Goal: Task Accomplishment & Management: Use online tool/utility

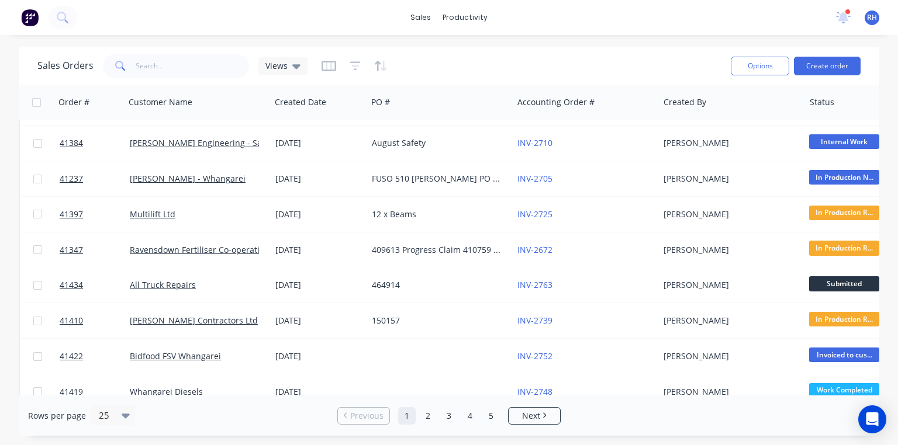
scroll to position [324, 0]
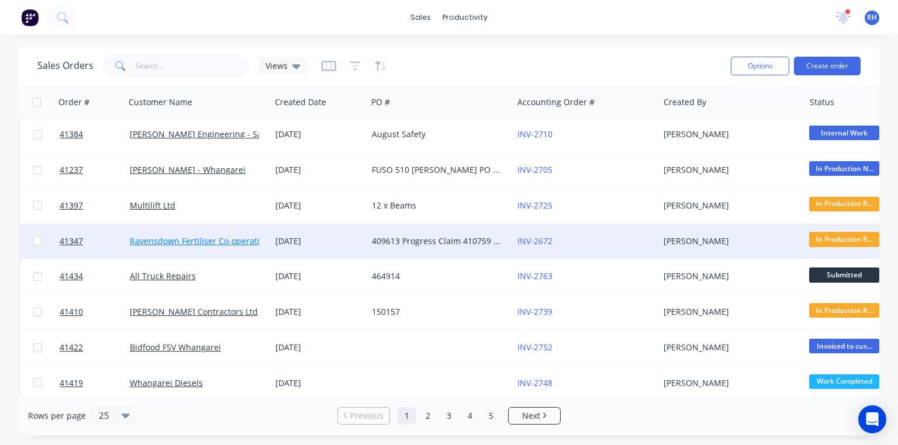
click at [225, 237] on link "Ravensdown Fertiliser Co-operative" at bounding box center [199, 241] width 138 height 11
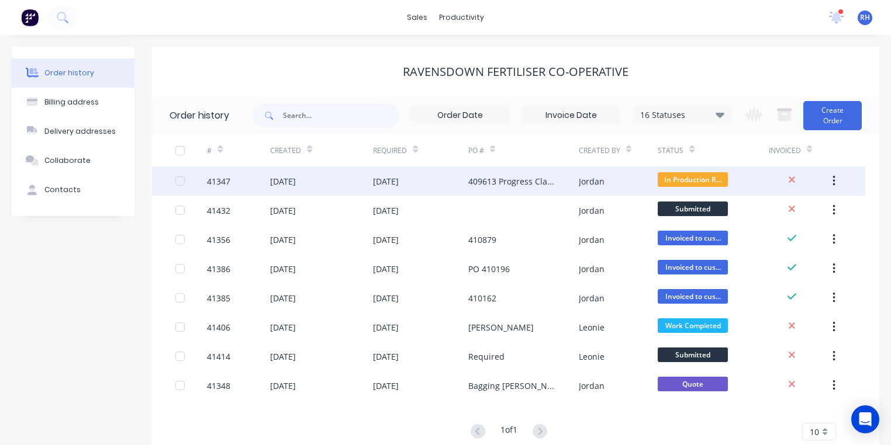
click at [399, 186] on div "[DATE]" at bounding box center [386, 181] width 26 height 12
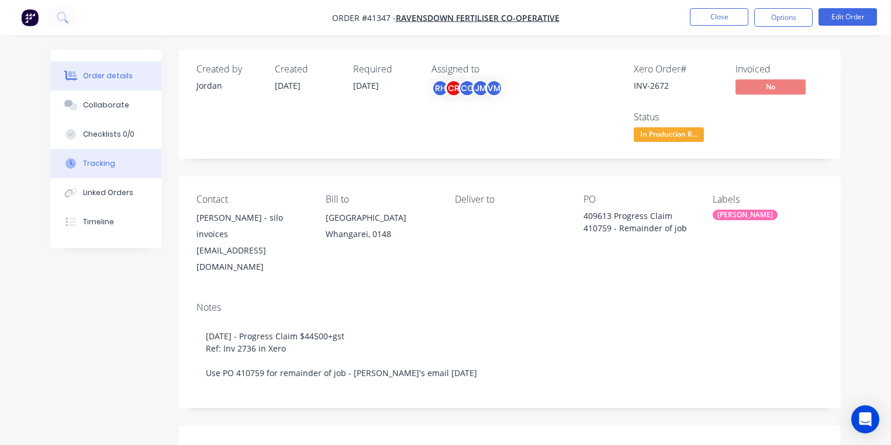
click at [112, 164] on button "Tracking" at bounding box center [105, 163] width 111 height 29
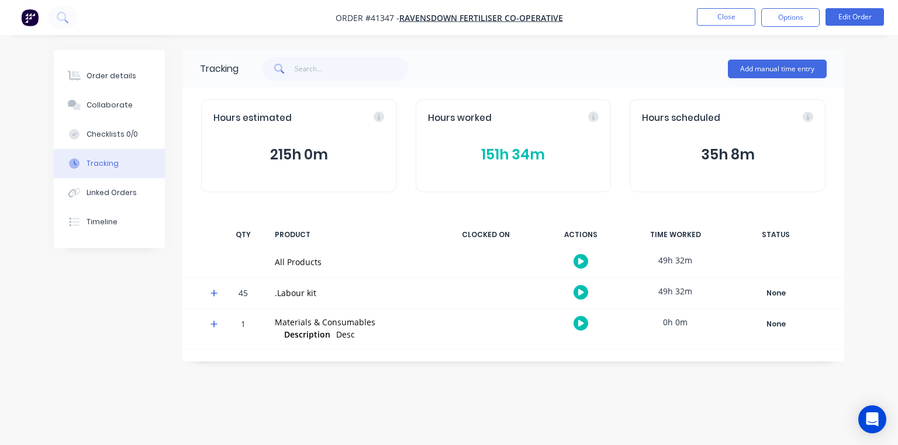
click at [211, 290] on icon at bounding box center [214, 293] width 8 height 8
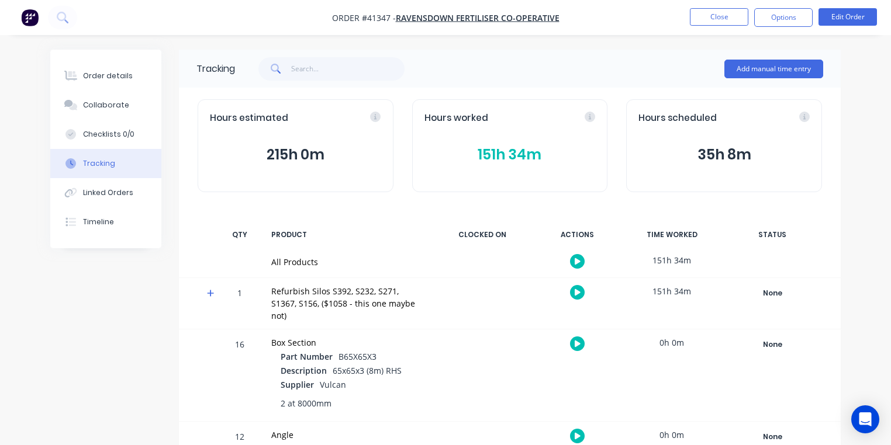
click at [210, 293] on icon at bounding box center [210, 293] width 7 height 7
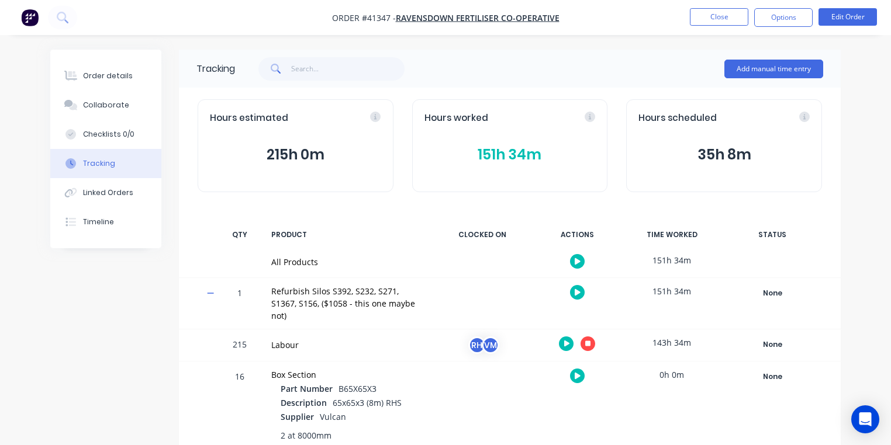
click at [589, 341] on icon "button" at bounding box center [588, 344] width 6 height 6
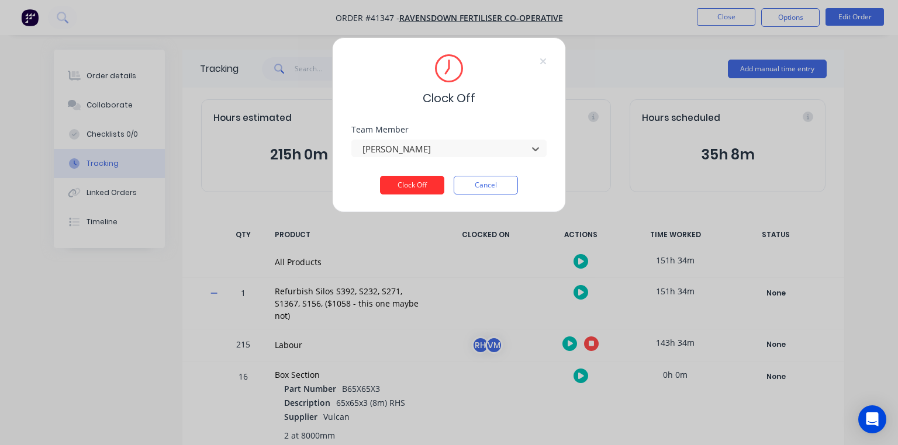
click at [426, 179] on button "Clock Off" at bounding box center [412, 185] width 64 height 19
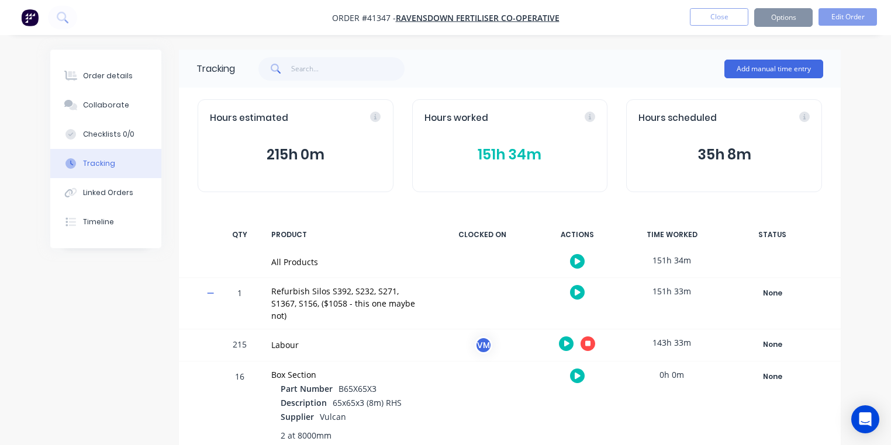
click at [27, 11] on img "button" at bounding box center [30, 18] width 18 height 18
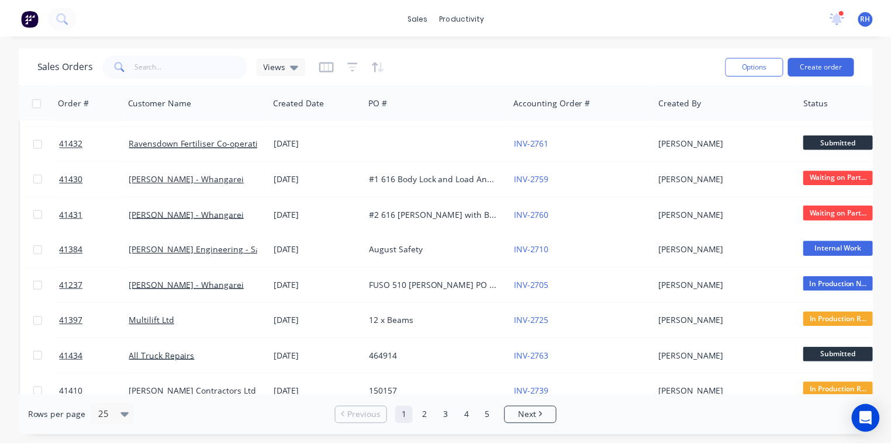
scroll to position [358, 0]
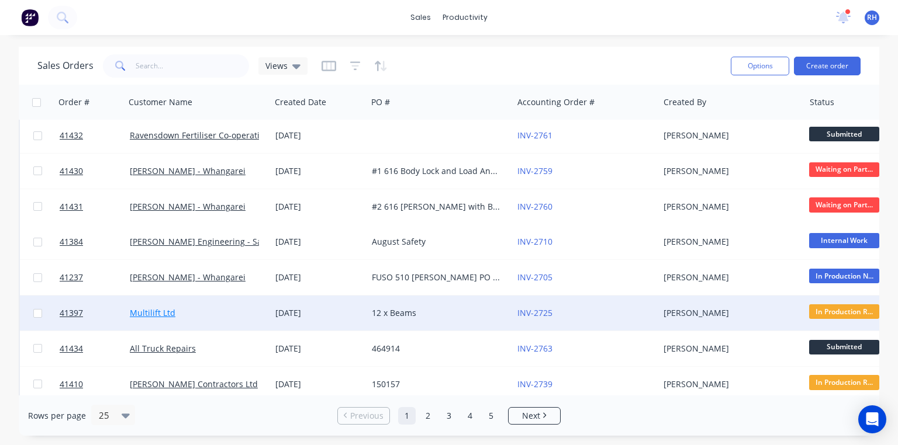
click at [155, 316] on link "Multilift Ltd" at bounding box center [153, 312] width 46 height 11
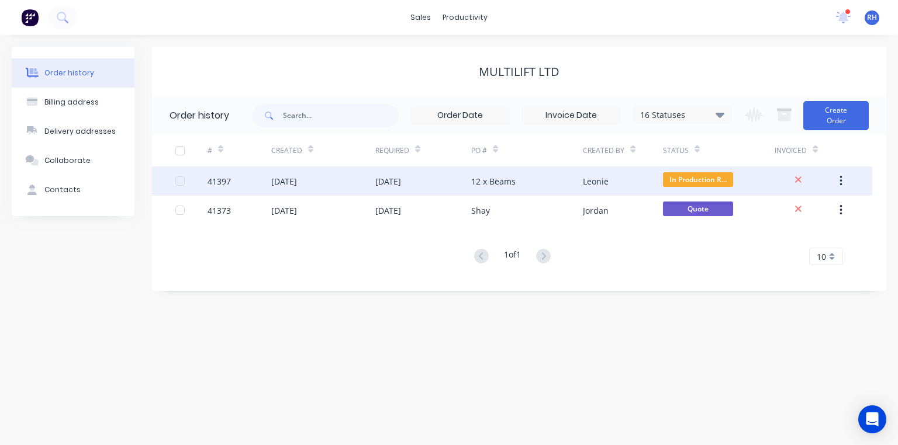
click at [498, 182] on div "12 x Beams" at bounding box center [493, 181] width 44 height 12
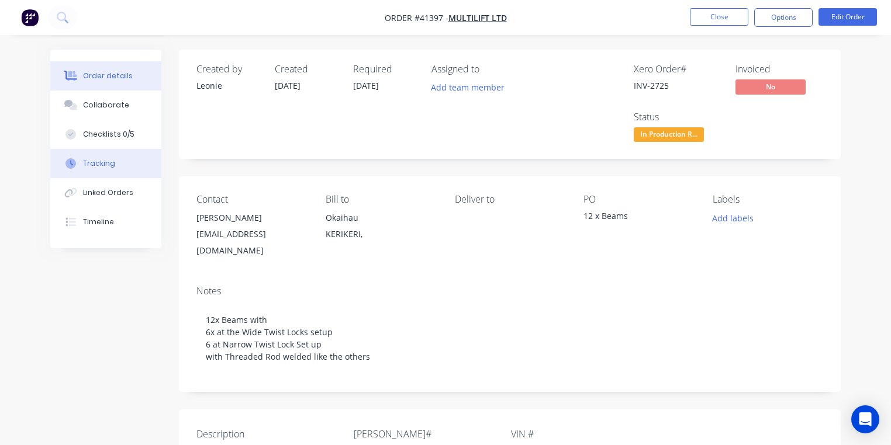
click at [107, 162] on div "Tracking" at bounding box center [99, 163] width 32 height 11
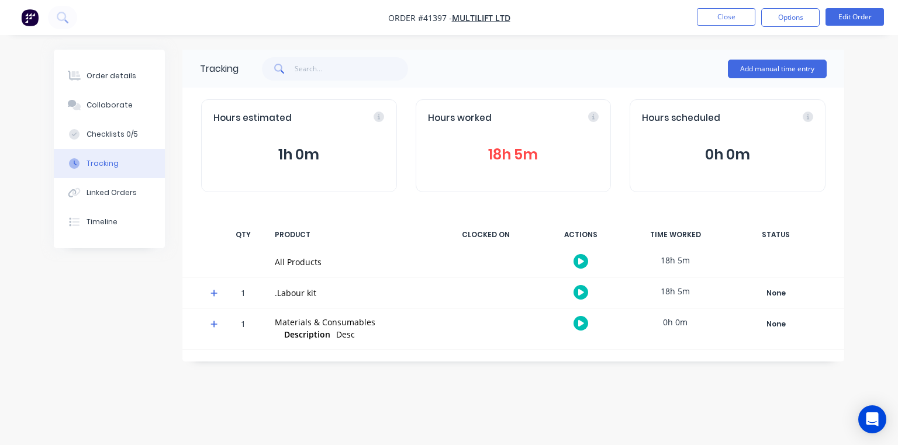
click at [216, 299] on span at bounding box center [216, 295] width 12 height 12
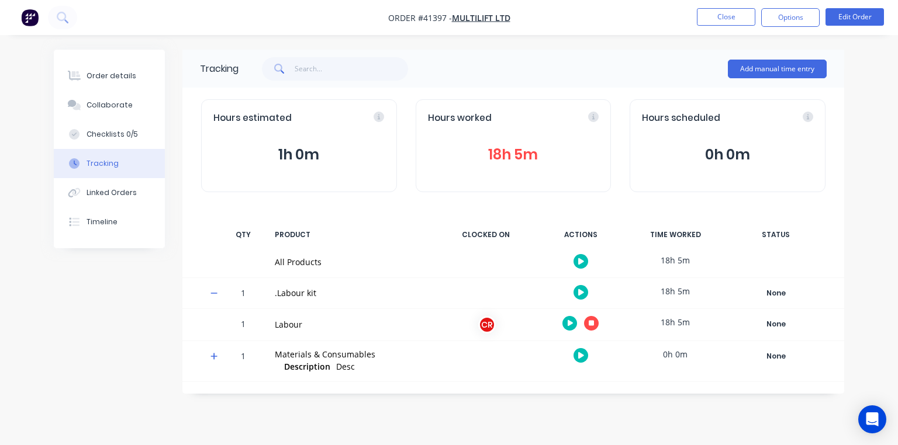
click at [591, 323] on icon "button" at bounding box center [591, 323] width 6 height 6
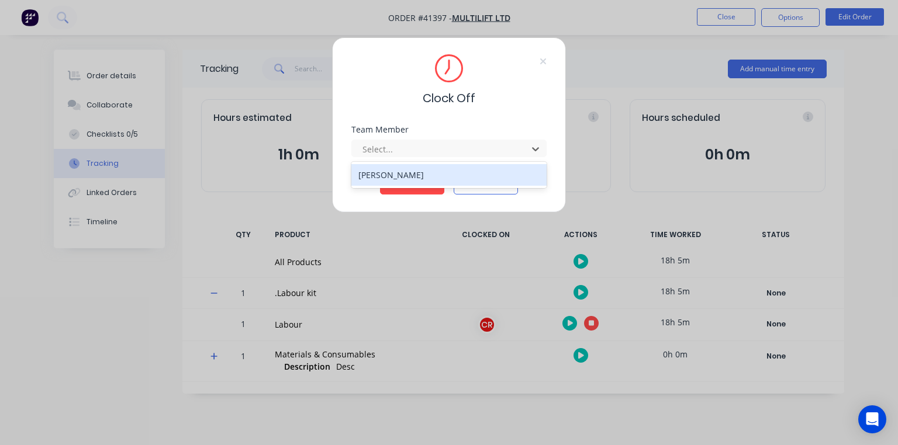
click at [448, 168] on div "[PERSON_NAME]" at bounding box center [448, 175] width 195 height 22
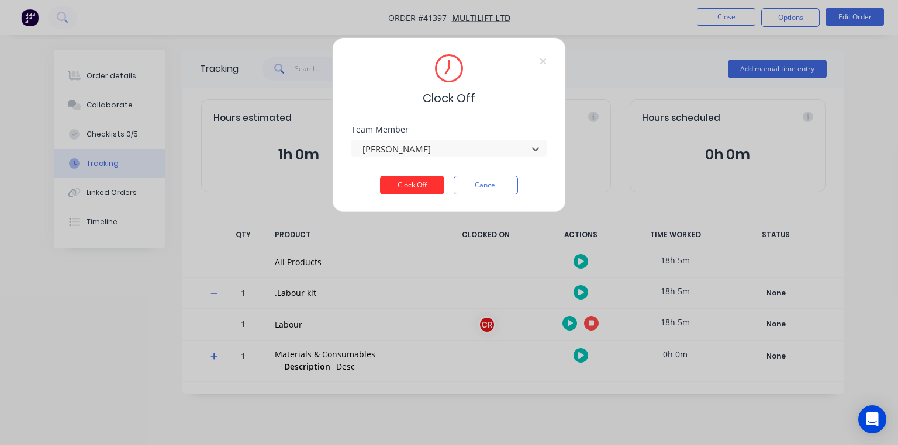
click at [423, 184] on button "Clock Off" at bounding box center [412, 185] width 64 height 19
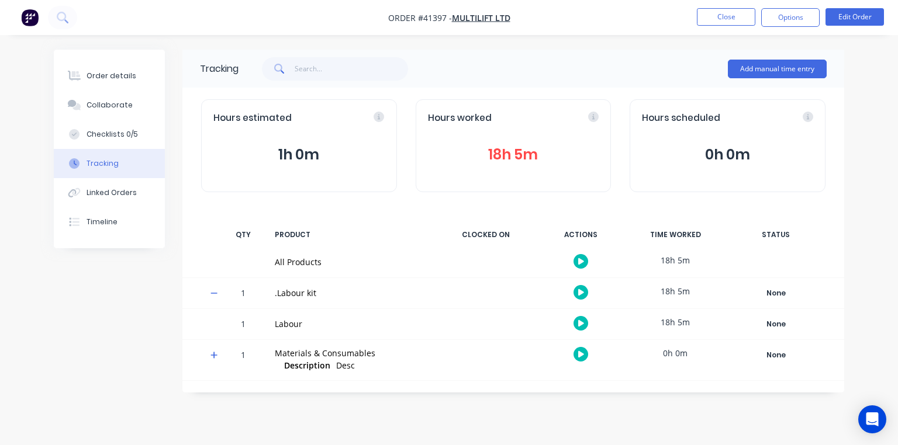
click at [508, 152] on button "18h 5m" at bounding box center [513, 155] width 171 height 22
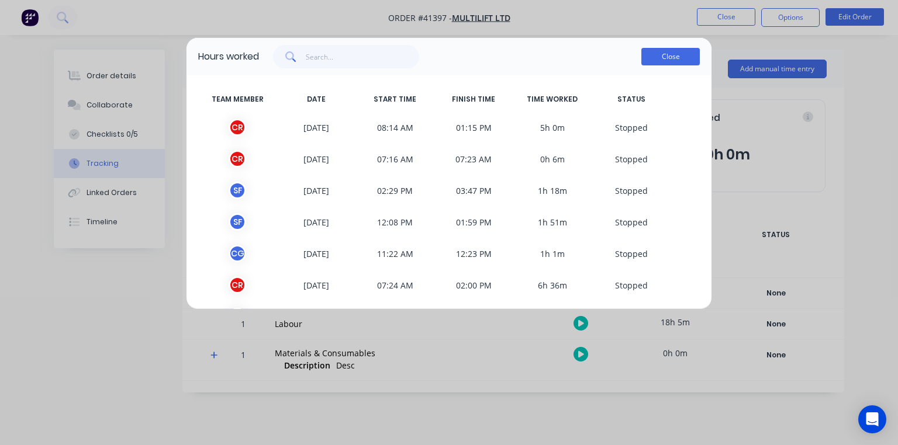
click at [678, 57] on button "Close" at bounding box center [670, 57] width 58 height 18
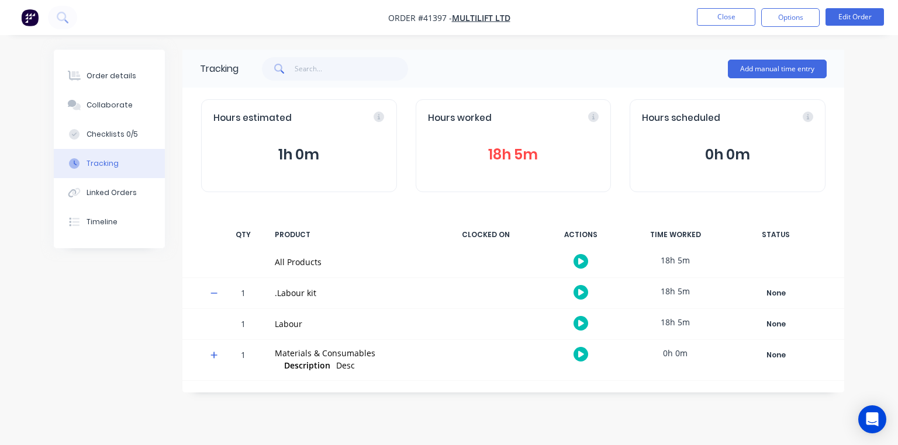
click at [578, 324] on icon "button" at bounding box center [581, 324] width 6 height 8
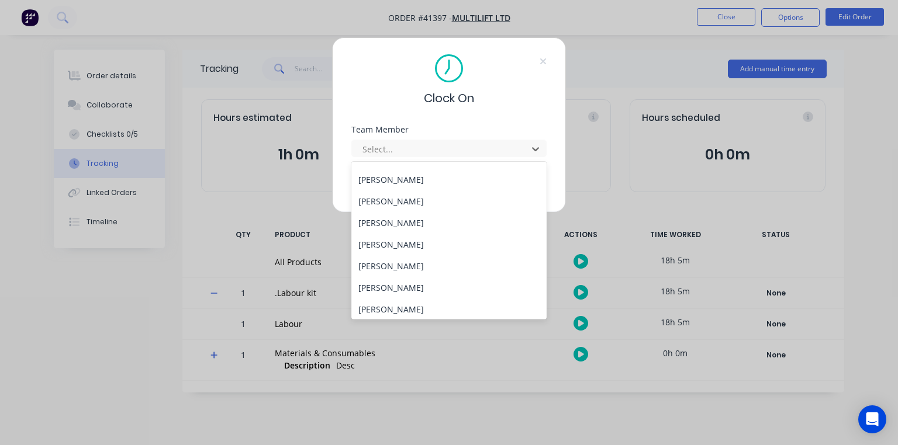
scroll to position [150, 0]
click at [408, 220] on div "[PERSON_NAME]" at bounding box center [448, 220] width 195 height 22
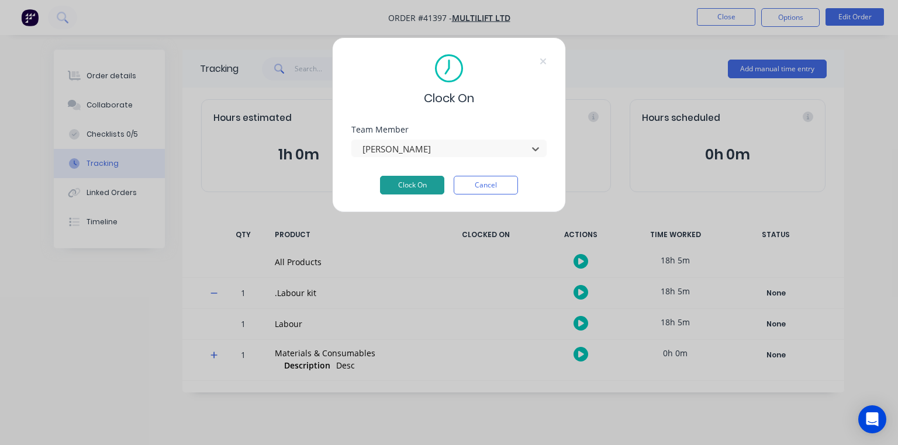
click at [423, 187] on button "Clock On" at bounding box center [412, 185] width 64 height 19
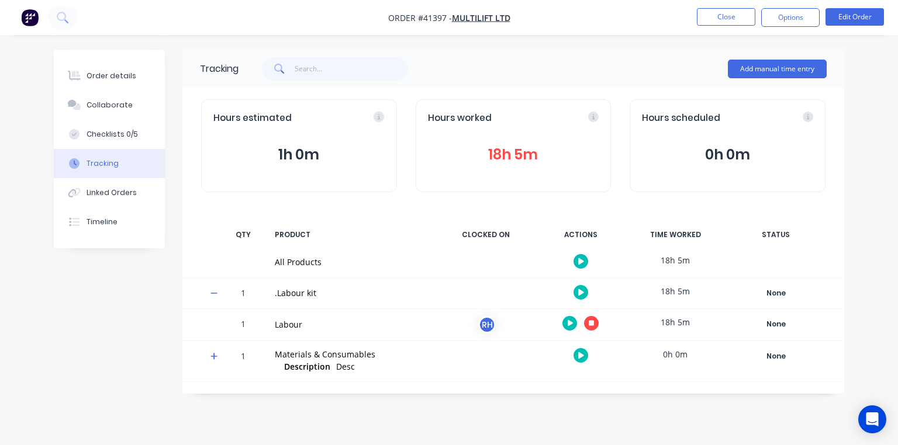
click at [545, 165] on button "18h 5m" at bounding box center [513, 155] width 171 height 22
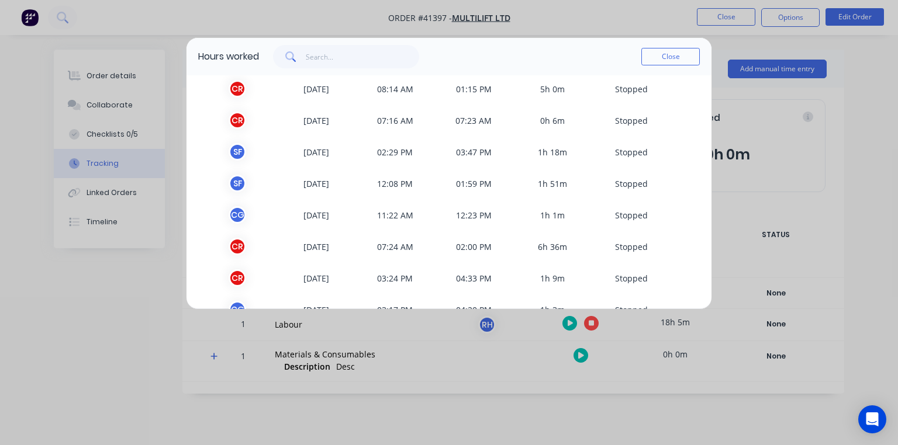
scroll to position [0, 0]
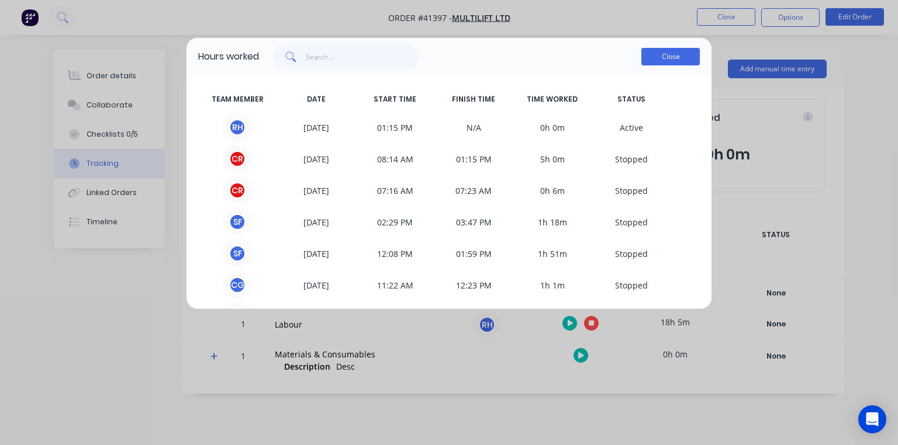
click at [673, 60] on button "Close" at bounding box center [670, 57] width 58 height 18
